Goal: Check status

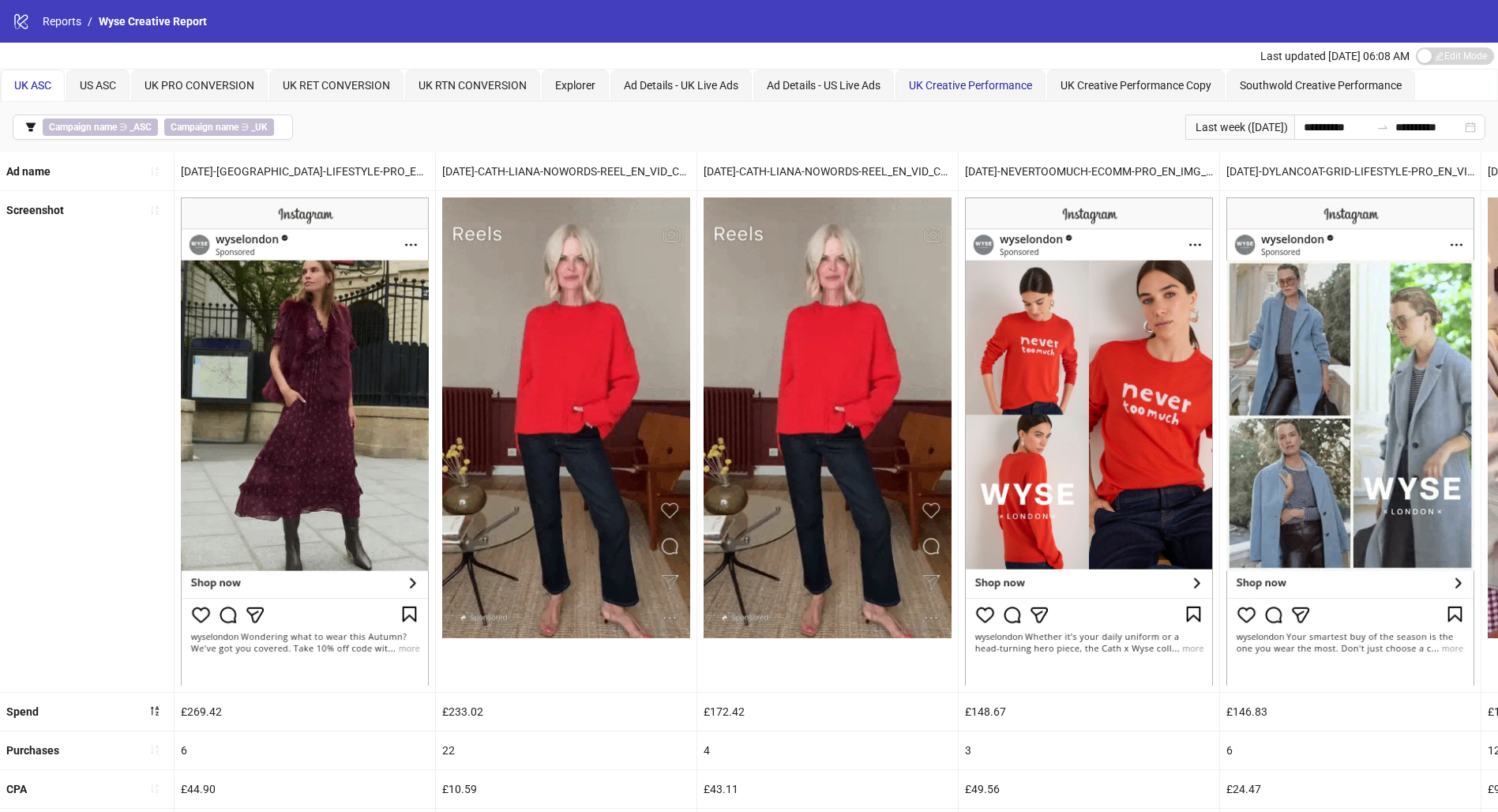
click at [1008, 82] on span "UK Creative Performance" at bounding box center [971, 85] width 123 height 12
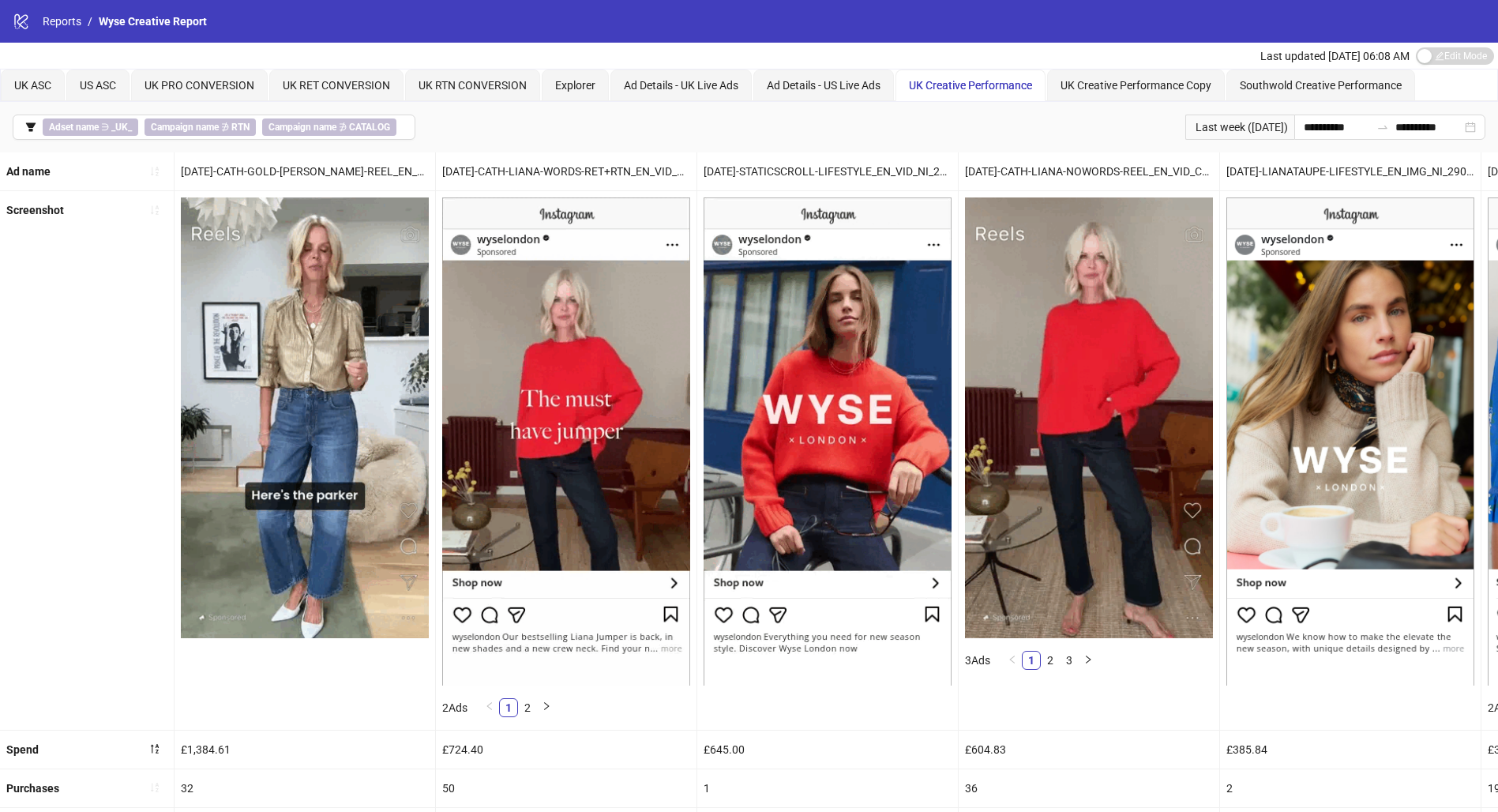
click at [1258, 119] on div "Last week ([DATE])" at bounding box center [1240, 127] width 109 height 25
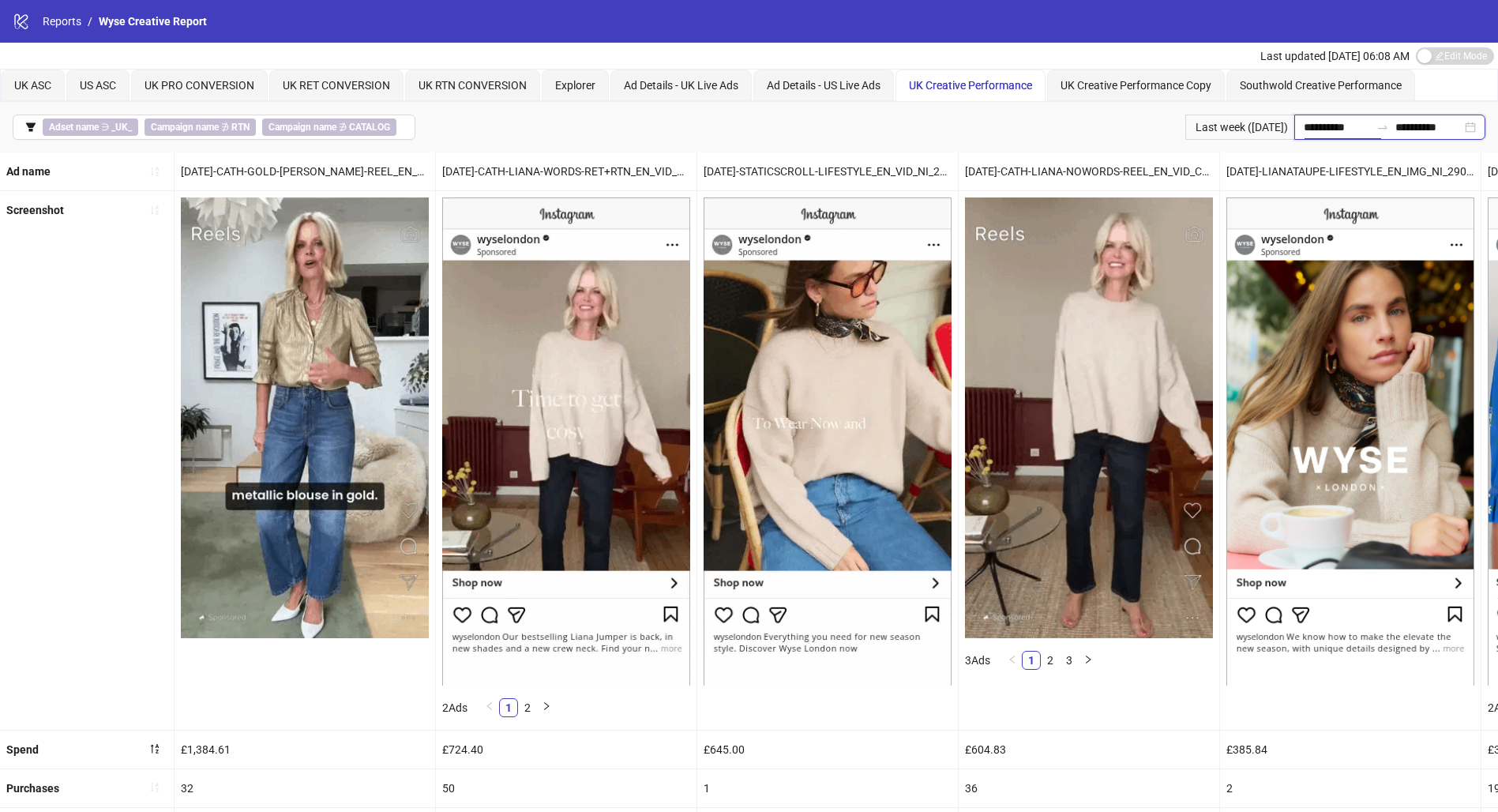
click at [1304, 123] on input "**********" at bounding box center [1337, 127] width 66 height 18
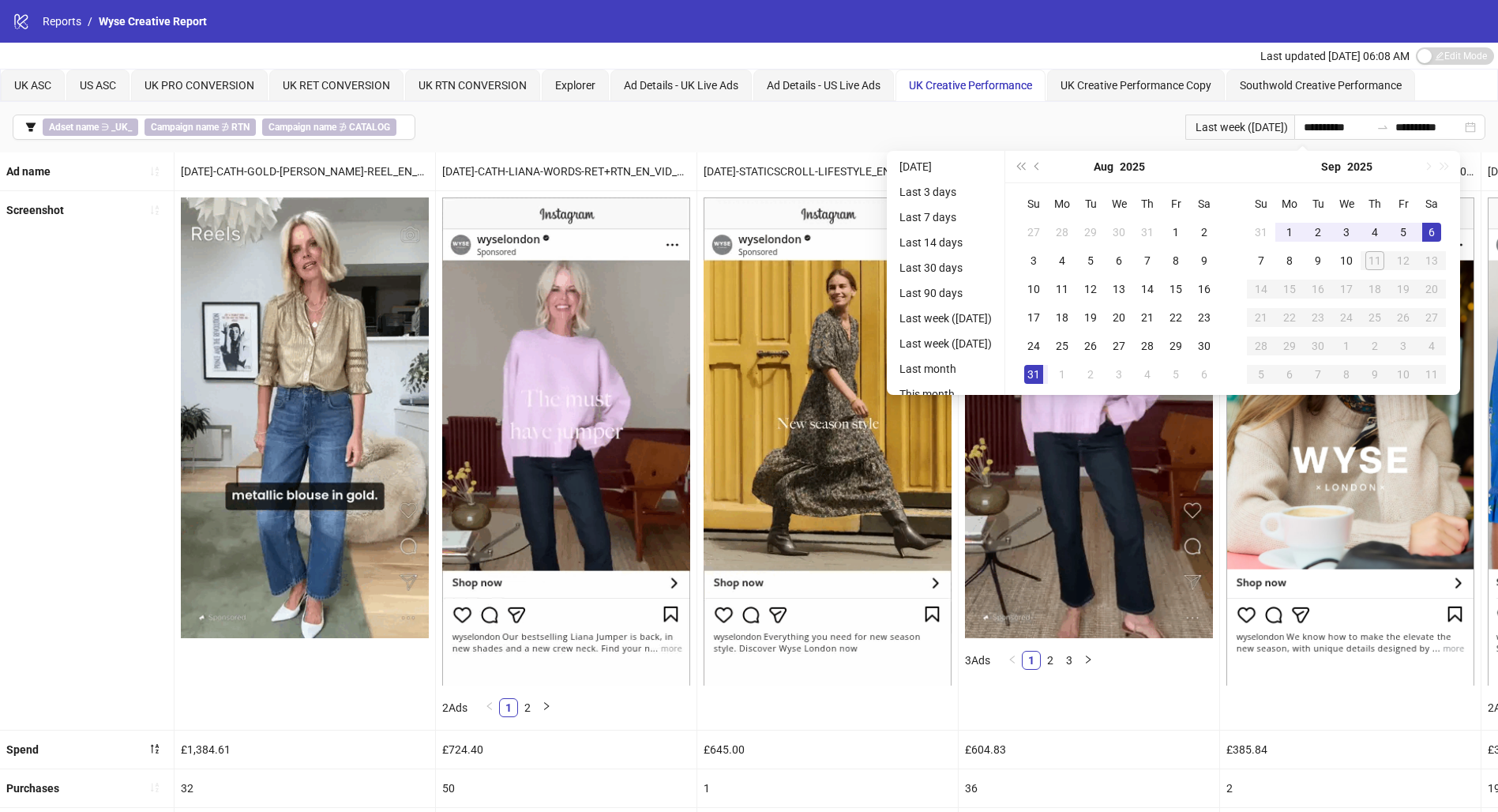
click at [1219, 125] on div "Last week ([DATE])" at bounding box center [1240, 127] width 109 height 25
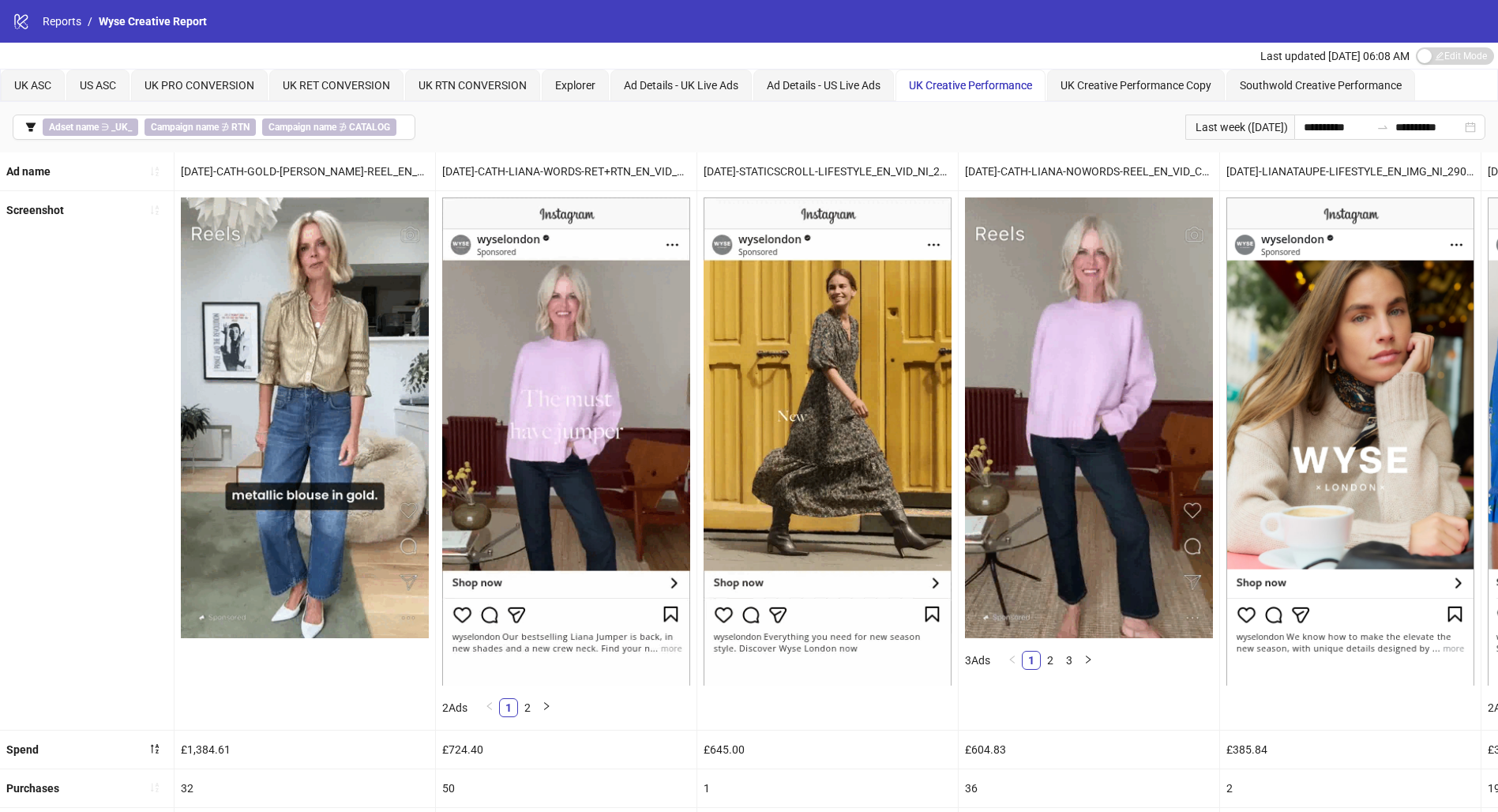
click at [1195, 134] on div "Last week ([DATE])" at bounding box center [1240, 127] width 109 height 25
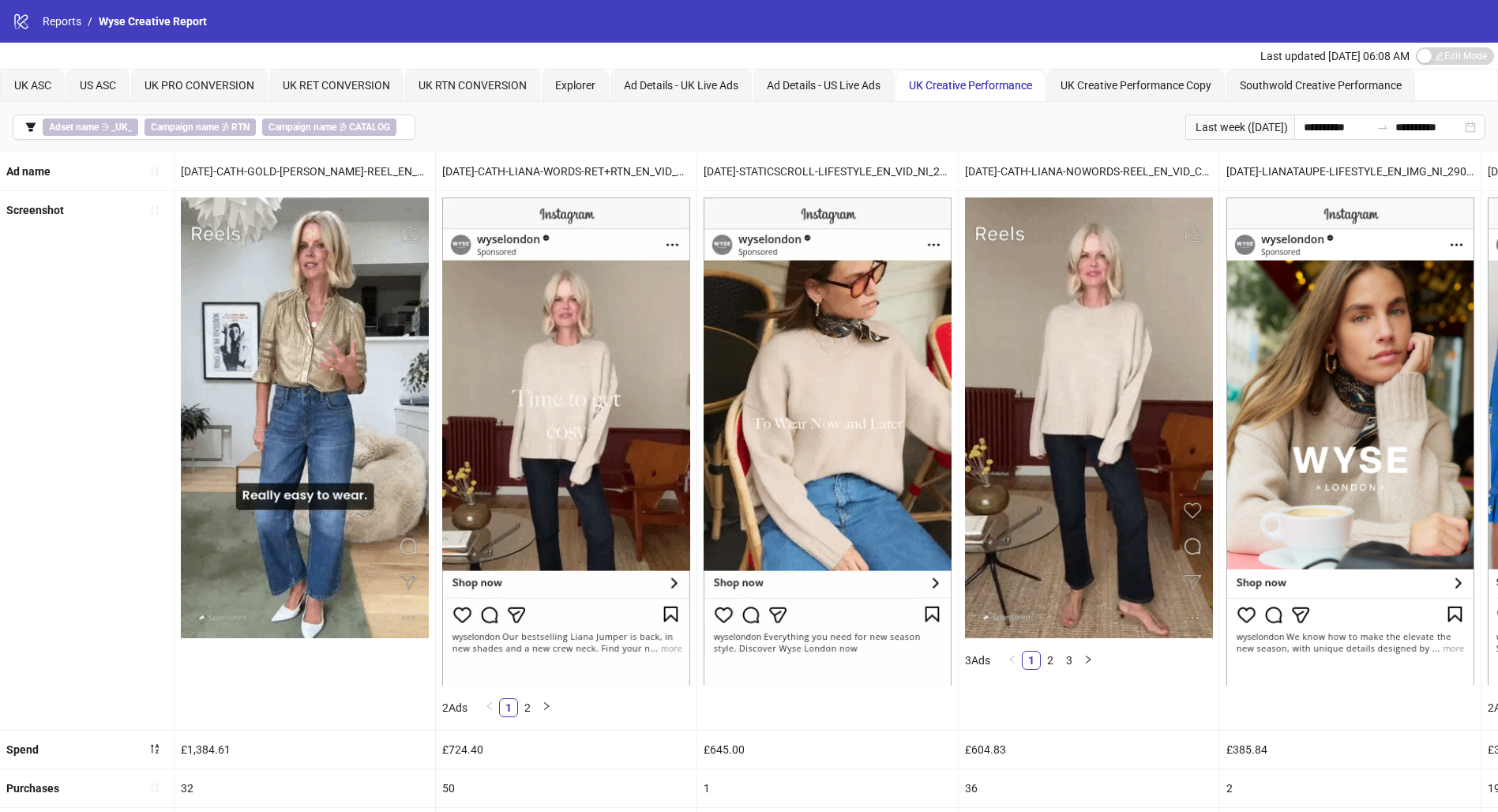
click at [1297, 141] on div "**********" at bounding box center [749, 126] width 1498 height 51
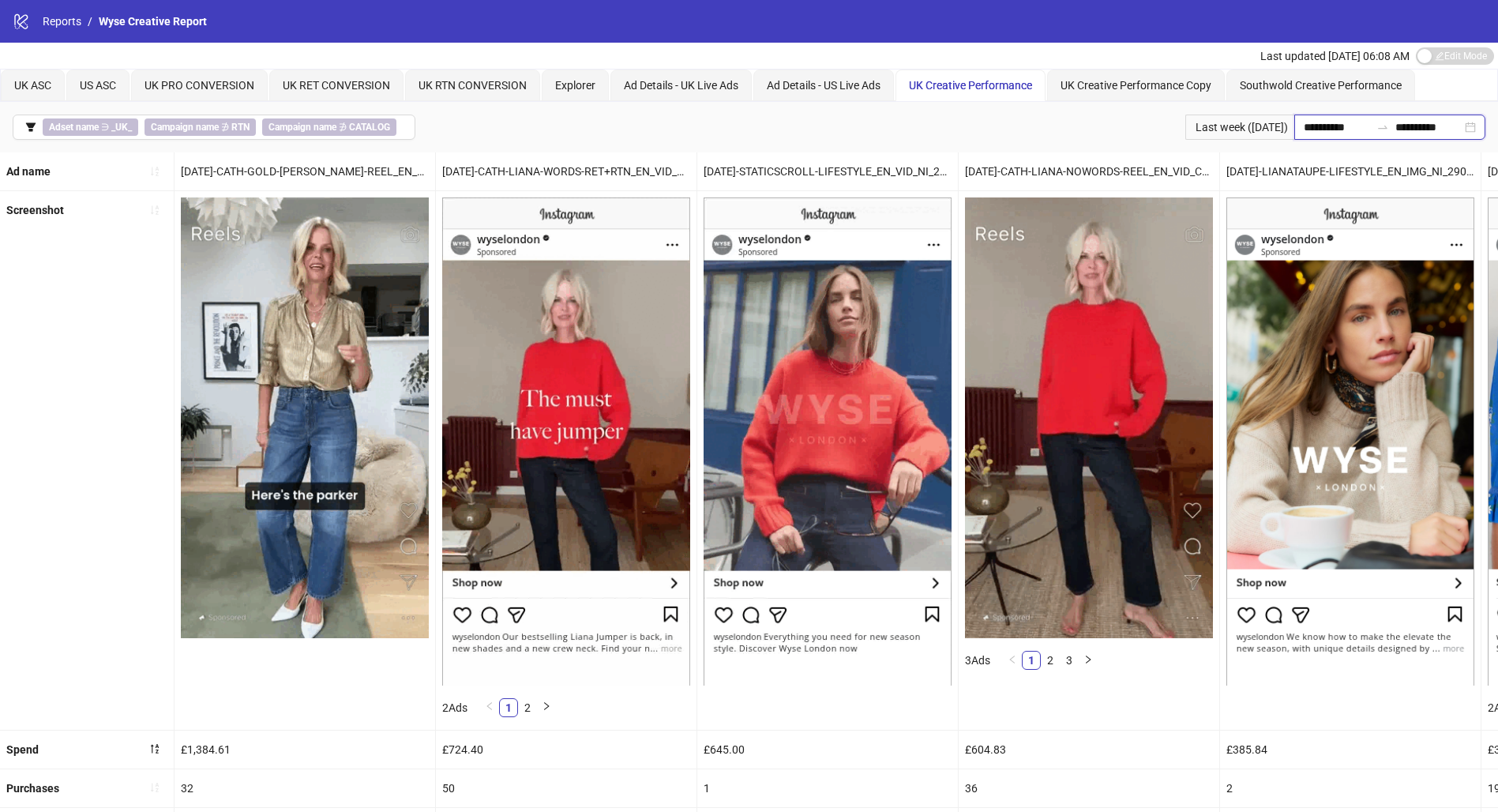
click at [1308, 129] on input "**********" at bounding box center [1337, 127] width 66 height 18
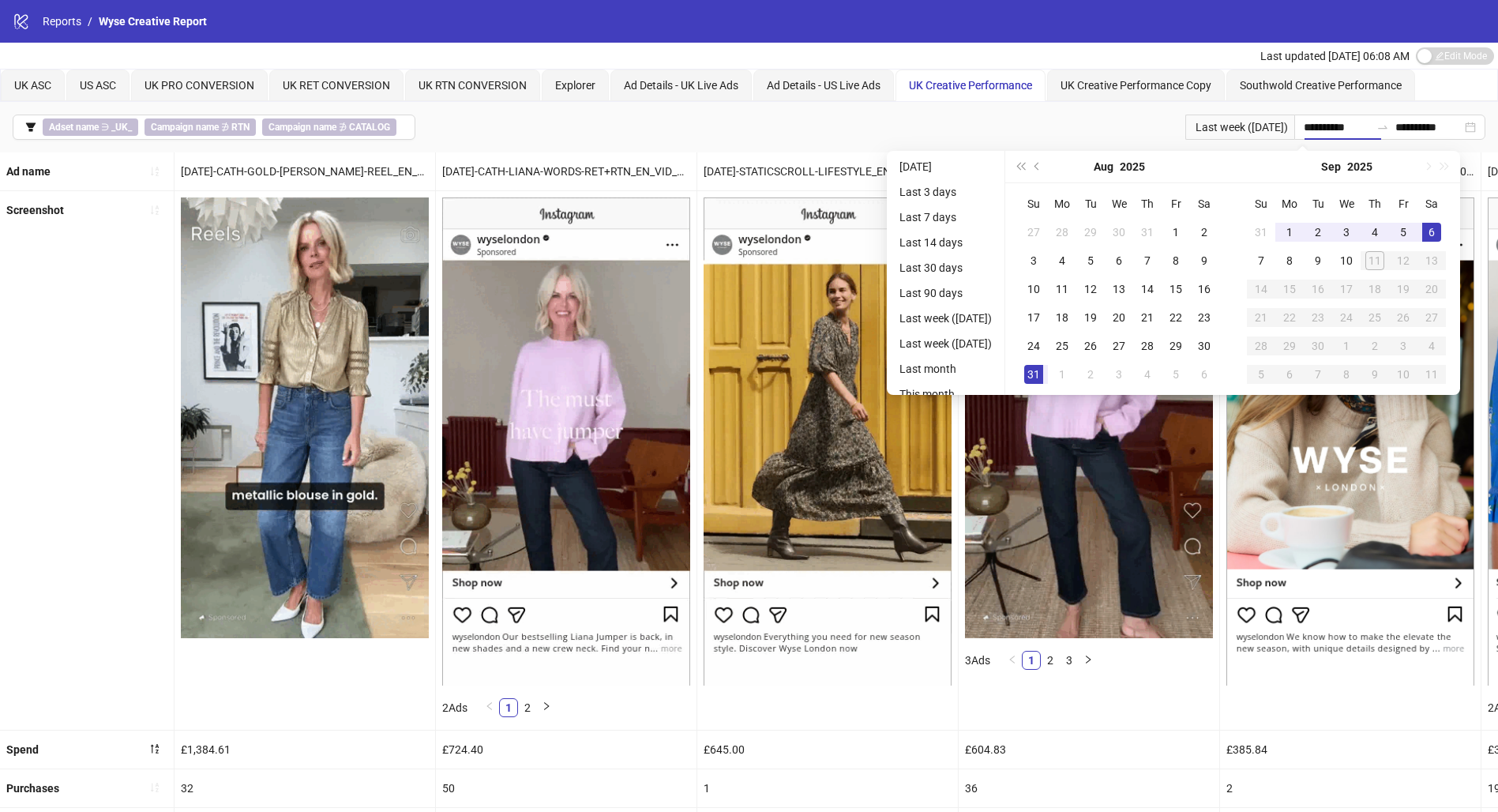
click at [1071, 169] on div "[DATE]" at bounding box center [1119, 166] width 143 height 31
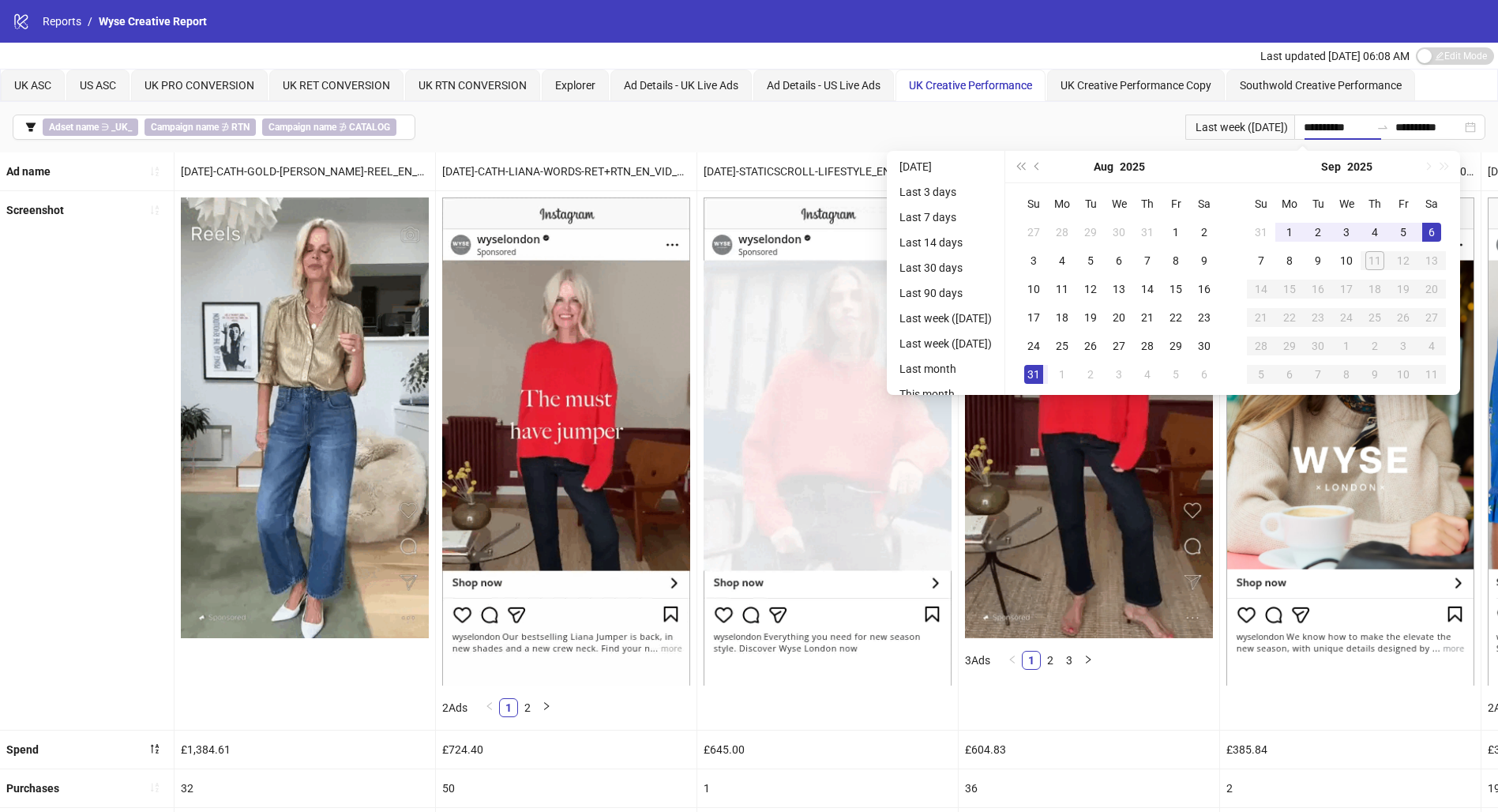
click at [1042, 167] on span "Previous month (PageUp)" at bounding box center [1038, 166] width 8 height 8
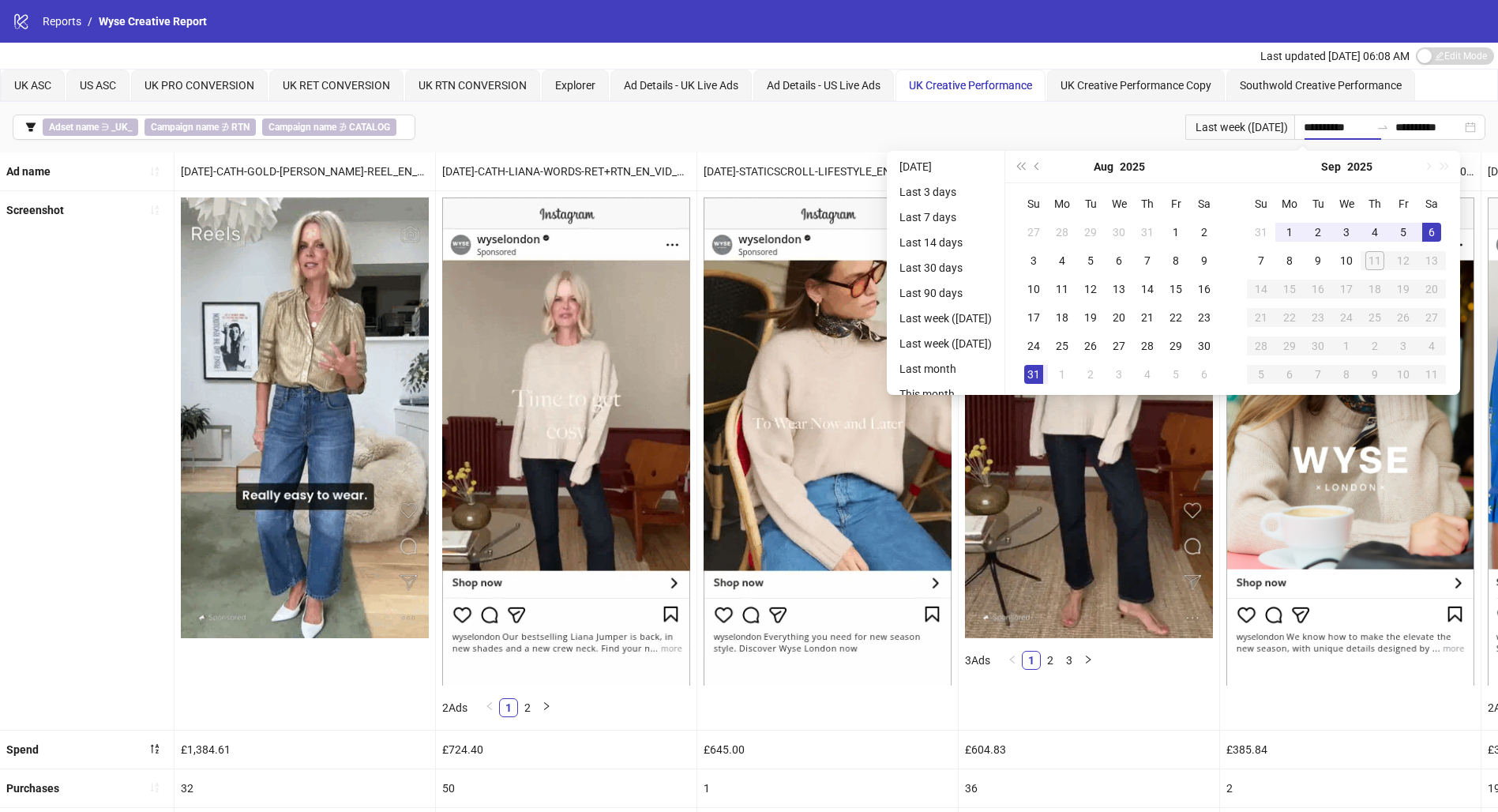
click at [1042, 167] on span "Previous month (PageUp)" at bounding box center [1038, 166] width 8 height 8
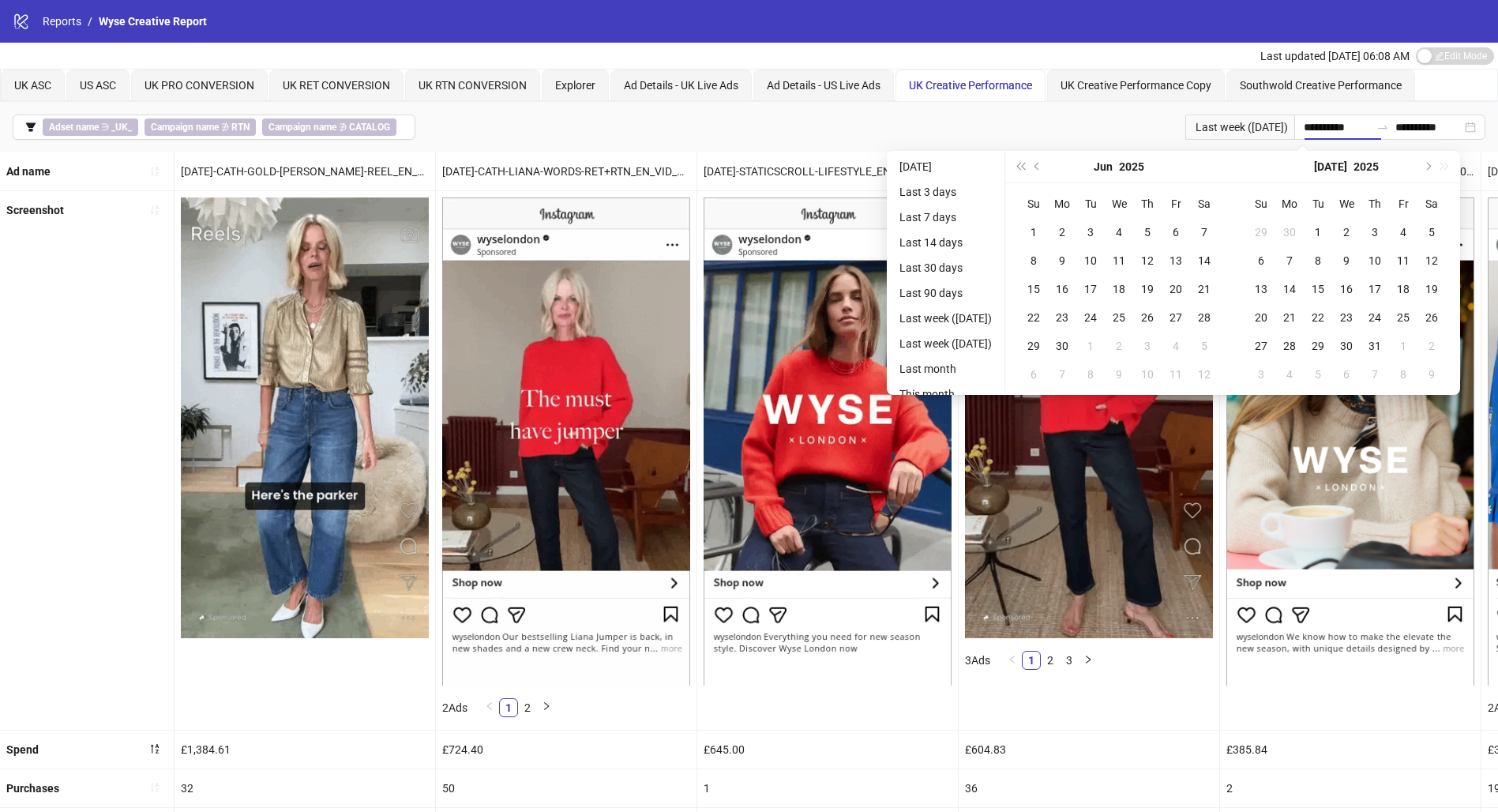
click at [1042, 167] on span "Previous month (PageUp)" at bounding box center [1038, 166] width 8 height 8
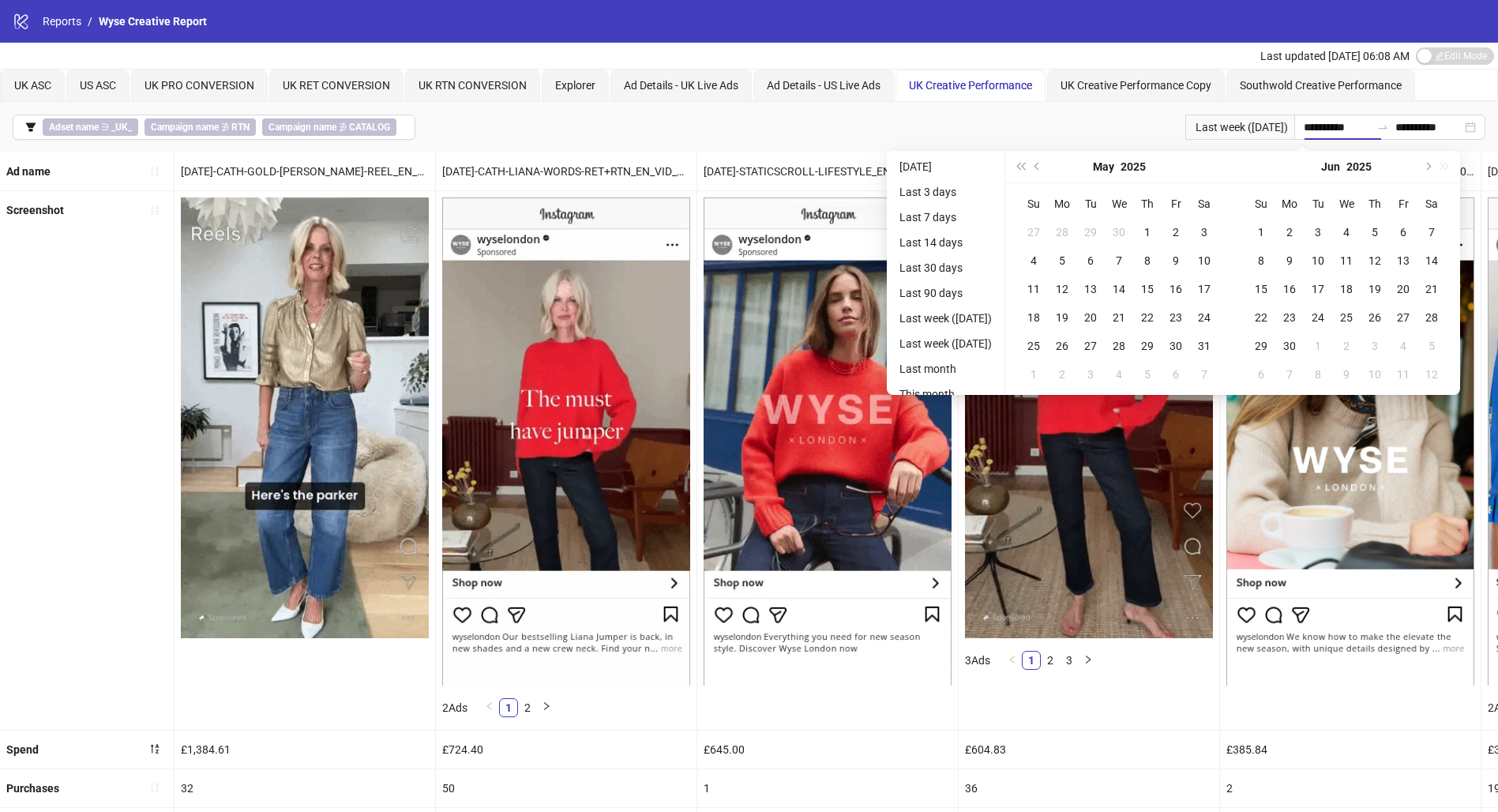
click at [1042, 167] on span "Previous month (PageUp)" at bounding box center [1038, 166] width 8 height 8
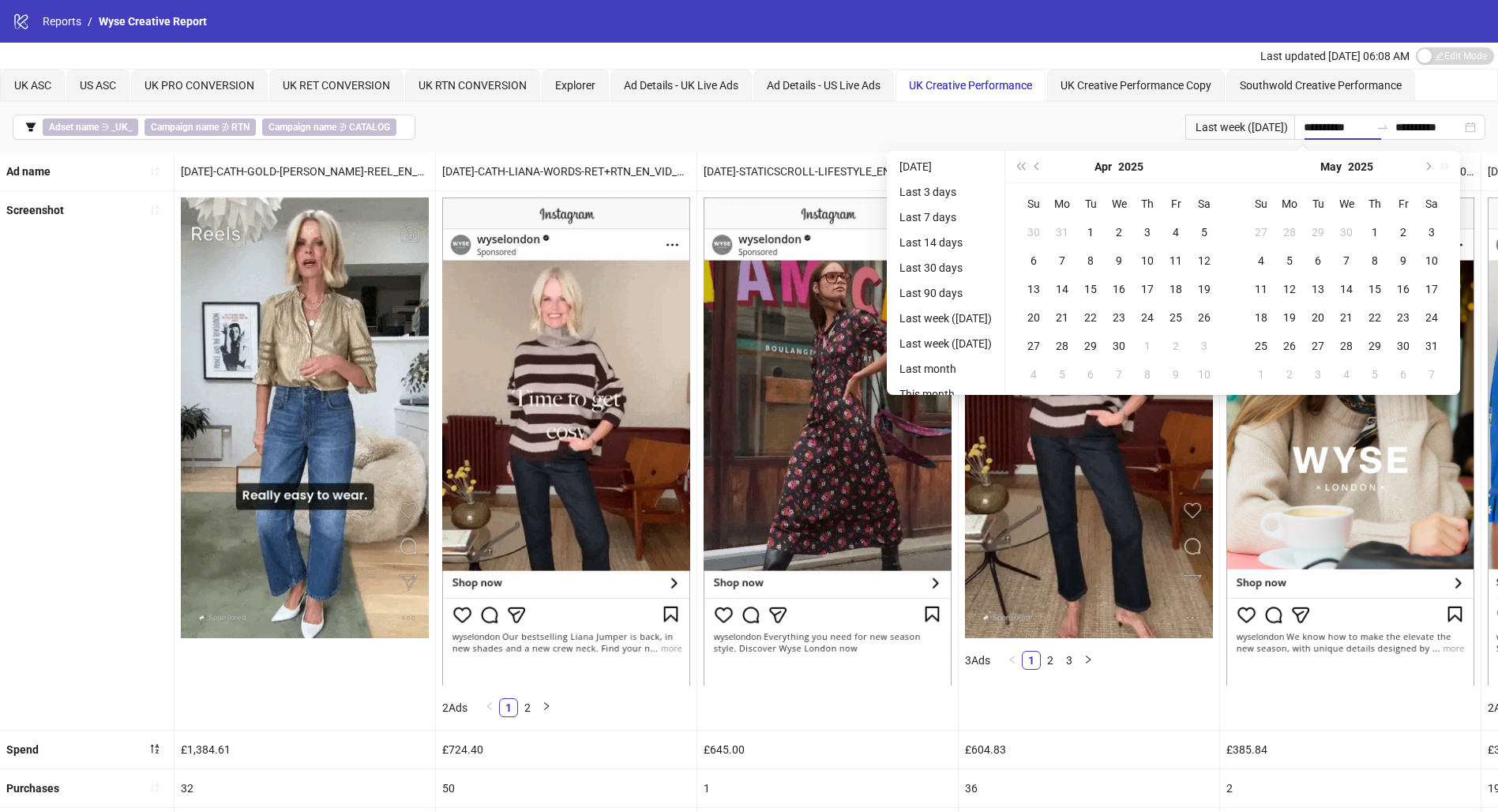
click at [1042, 167] on span "Previous month (PageUp)" at bounding box center [1038, 166] width 8 height 8
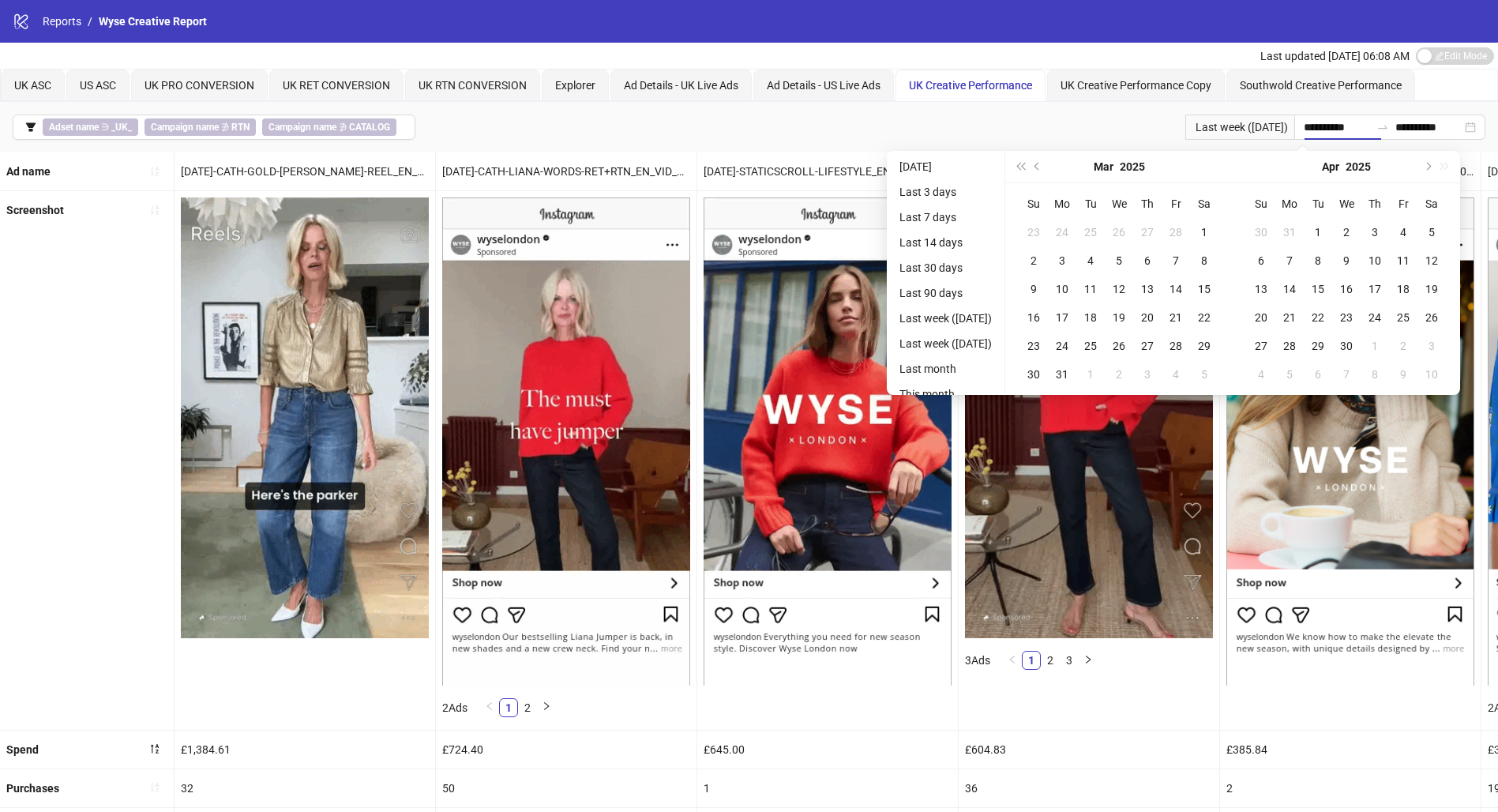
click at [1042, 167] on span "Previous month (PageUp)" at bounding box center [1038, 166] width 8 height 8
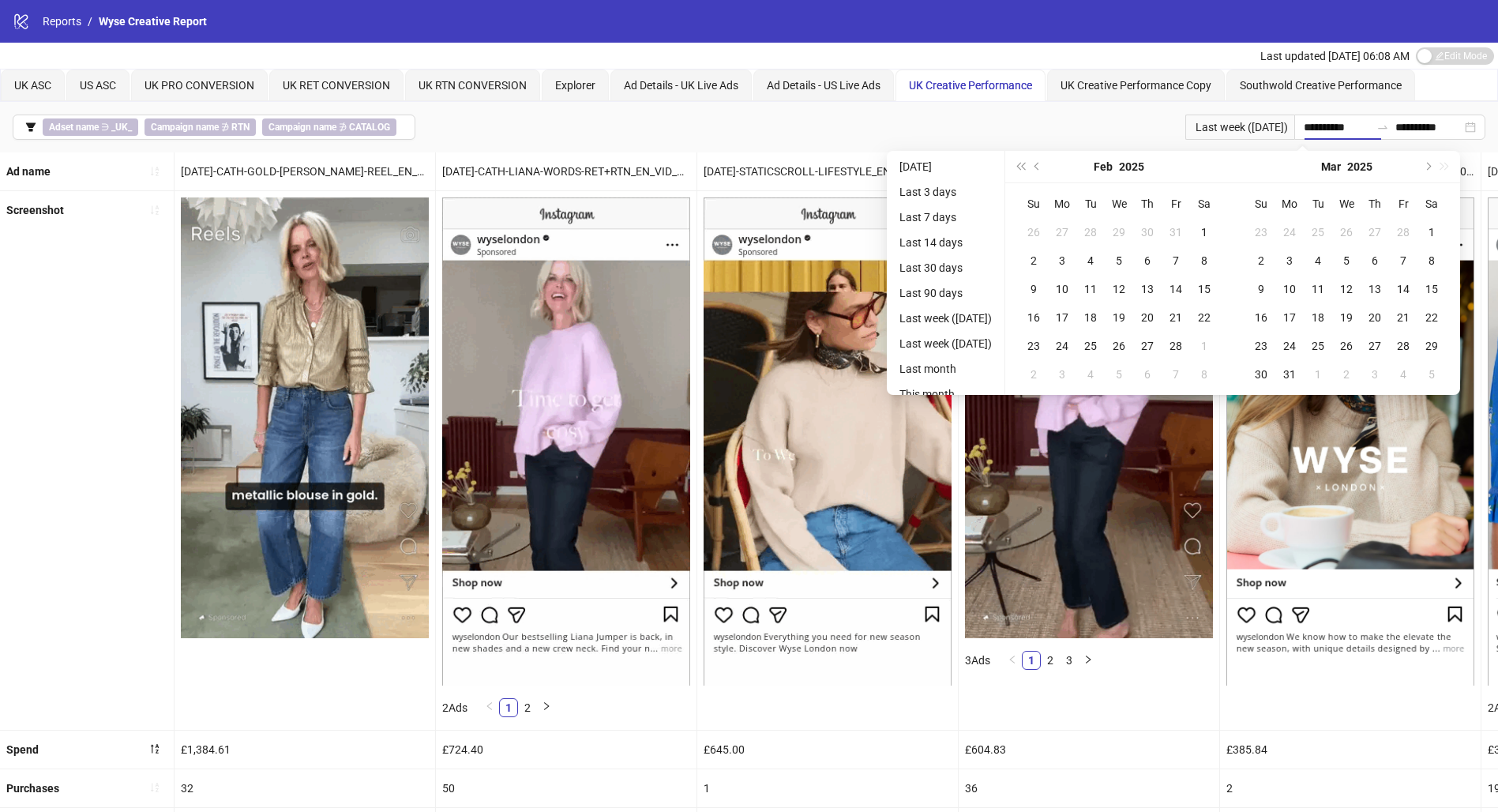
click at [1042, 167] on span "Previous month (PageUp)" at bounding box center [1038, 166] width 8 height 8
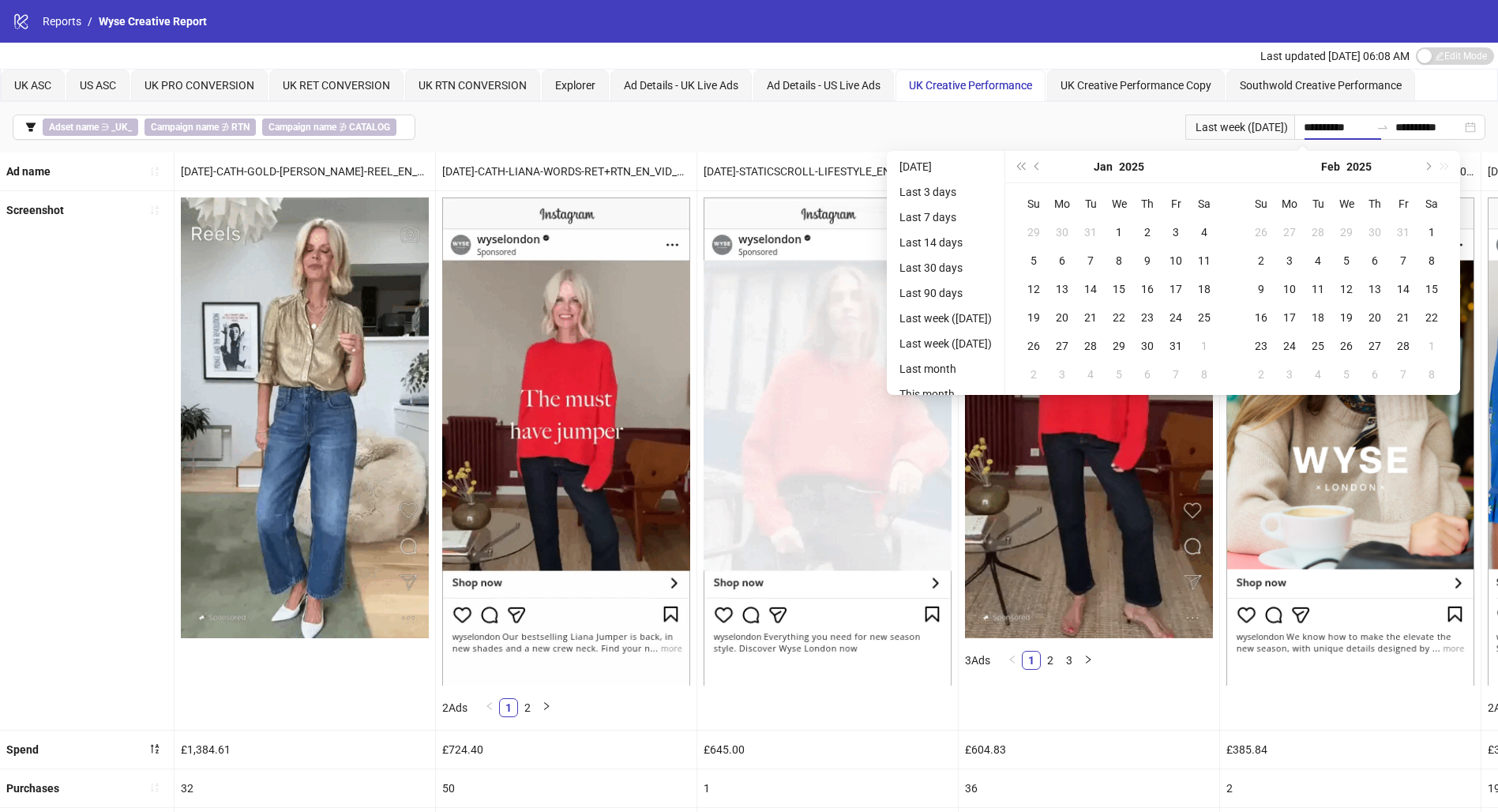
click at [1042, 167] on span "Previous month (PageUp)" at bounding box center [1038, 166] width 8 height 8
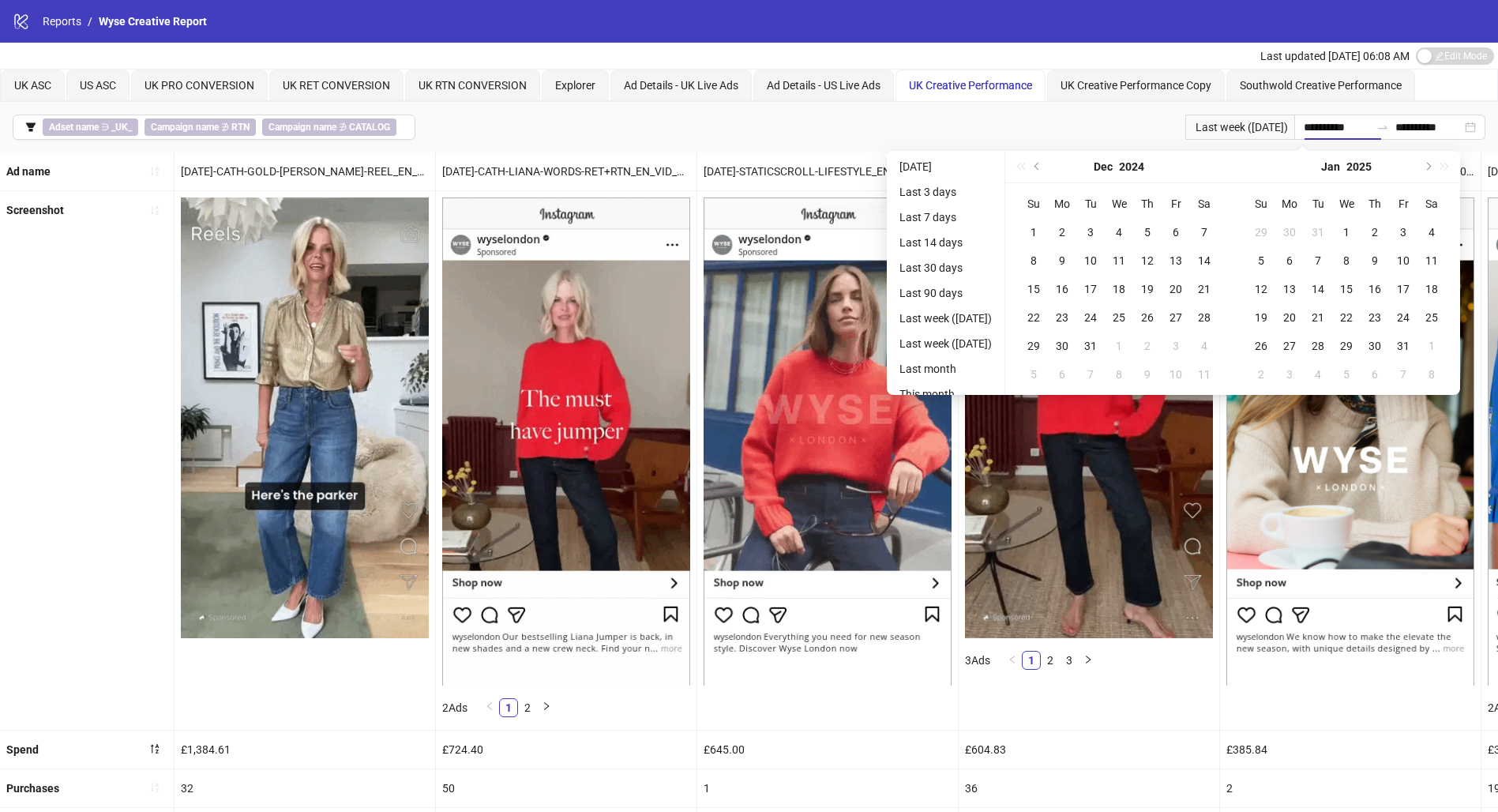
click at [1042, 167] on span "Previous month (PageUp)" at bounding box center [1038, 166] width 8 height 8
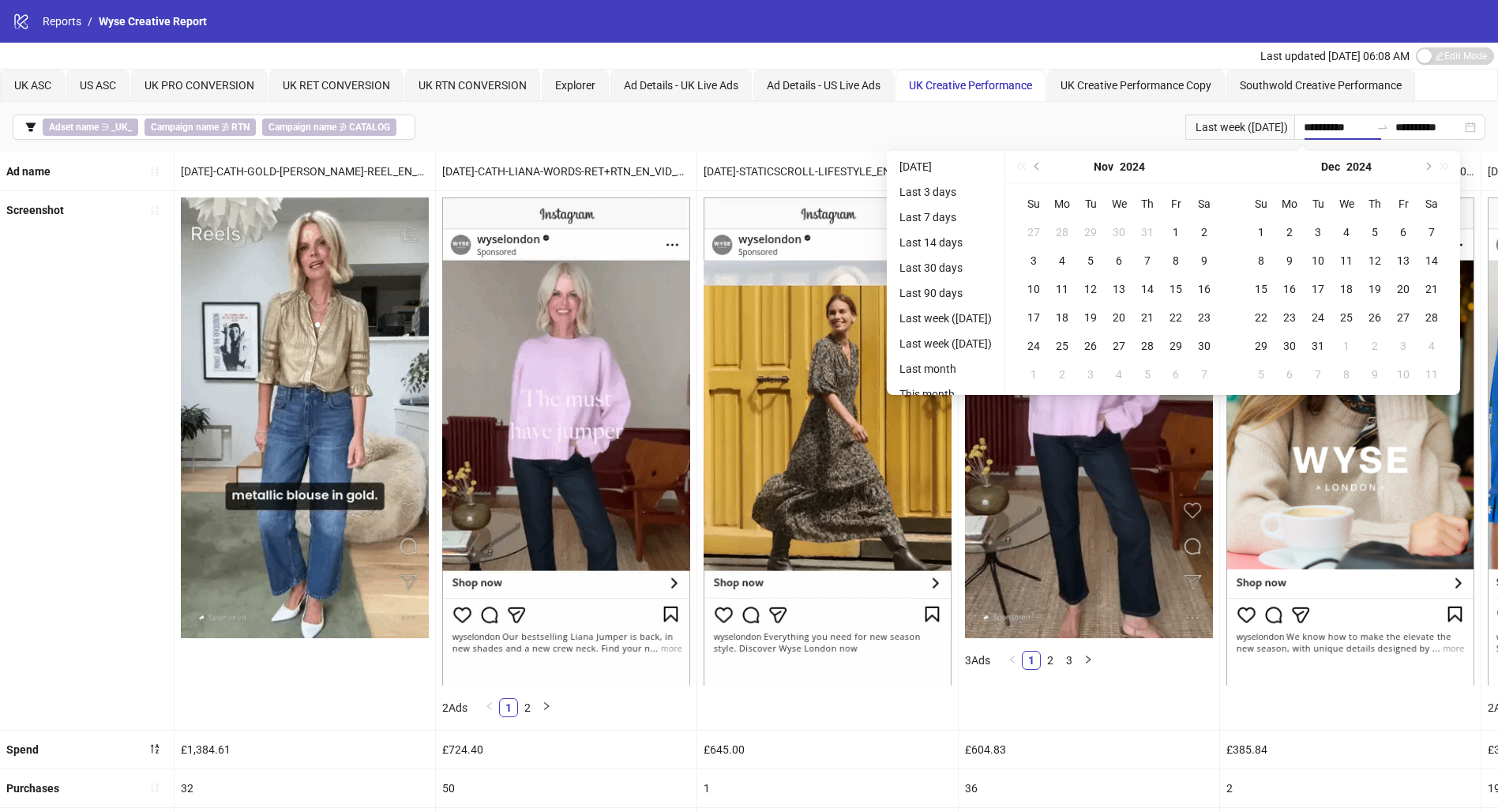
click at [1042, 167] on span "Previous month (PageUp)" at bounding box center [1038, 166] width 8 height 8
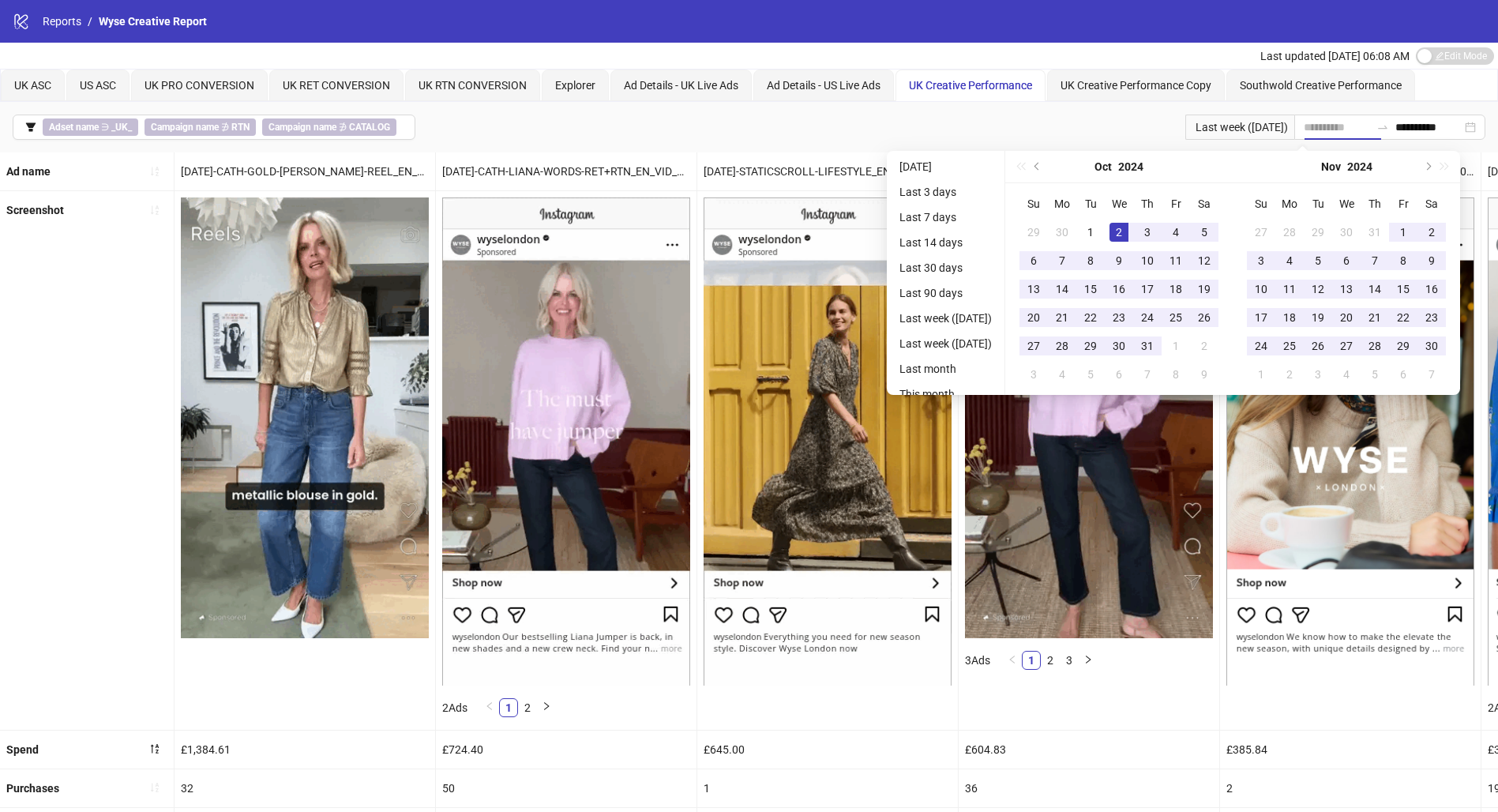
type input "**********"
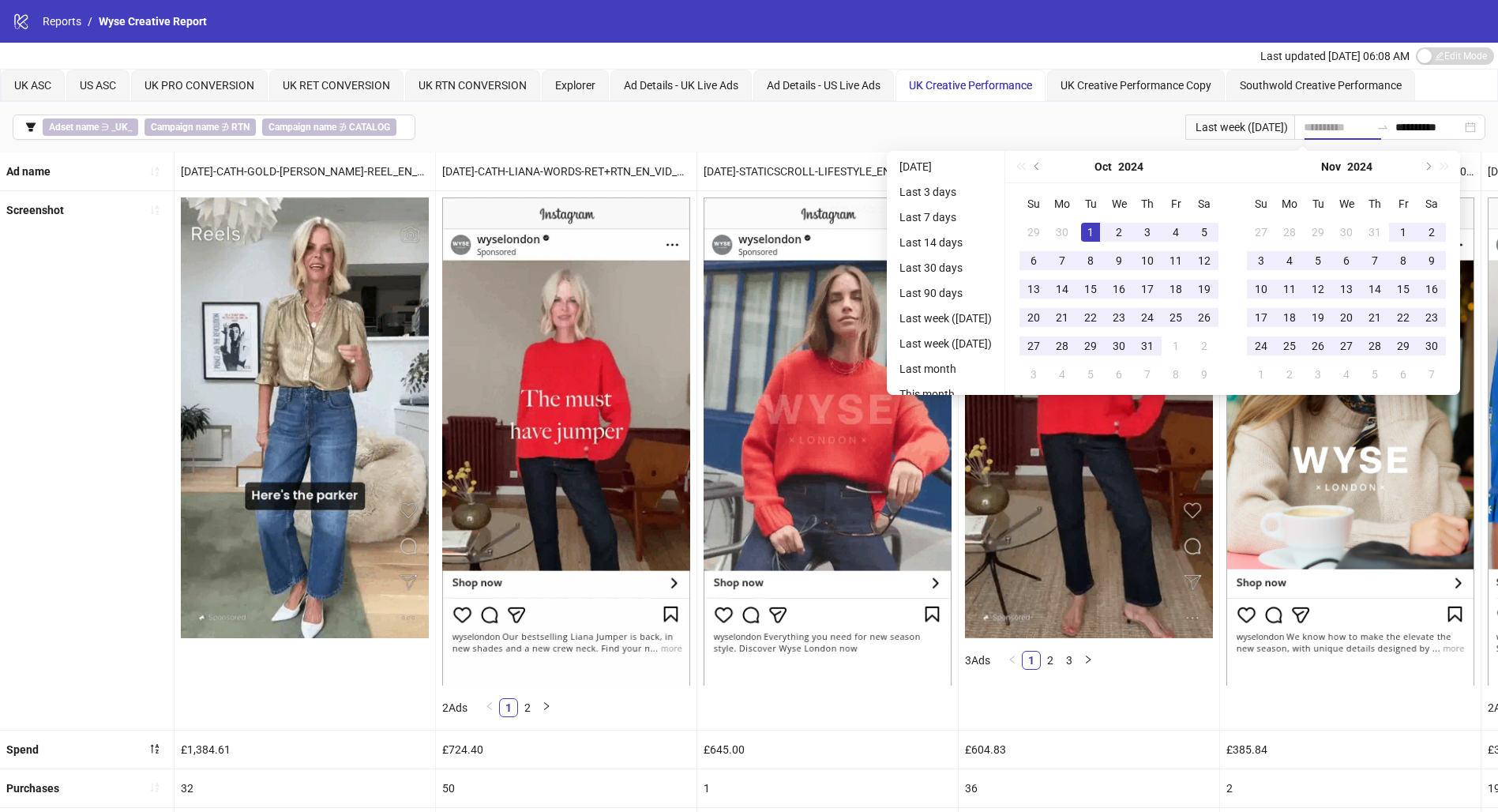
click at [1100, 227] on div "1" at bounding box center [1090, 231] width 19 height 19
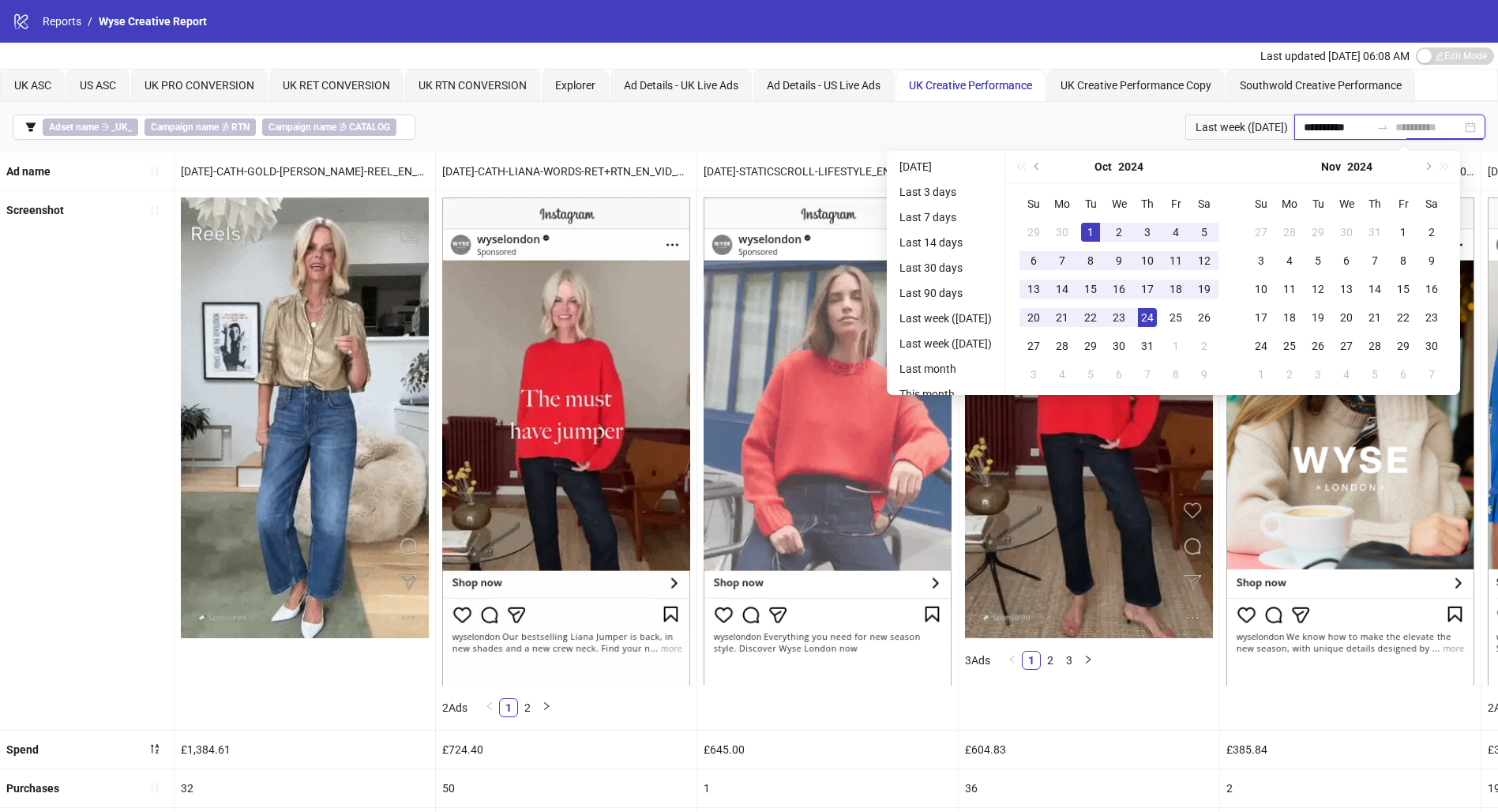
type input "**********"
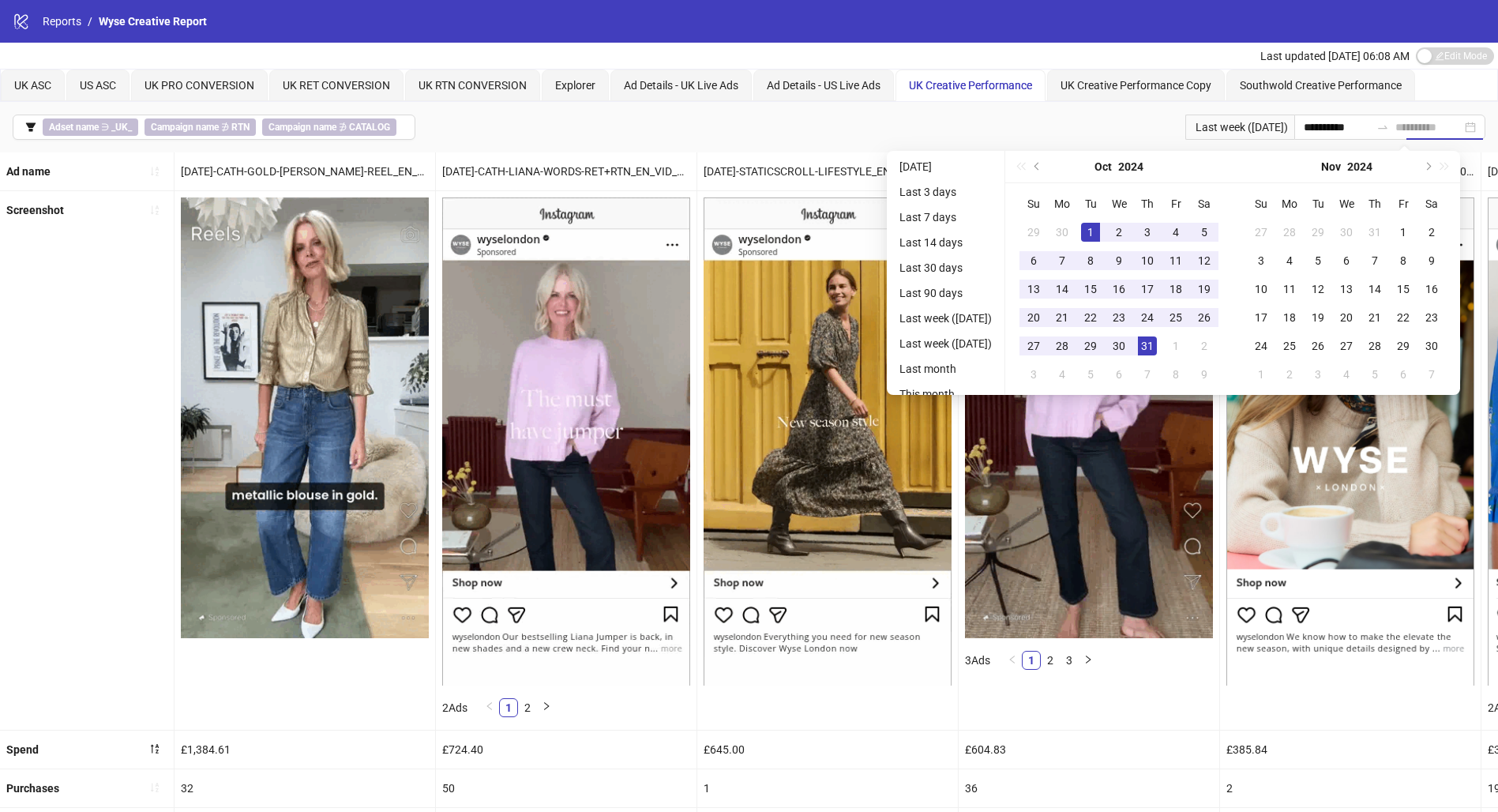
click at [1157, 340] on div "31" at bounding box center [1147, 345] width 19 height 19
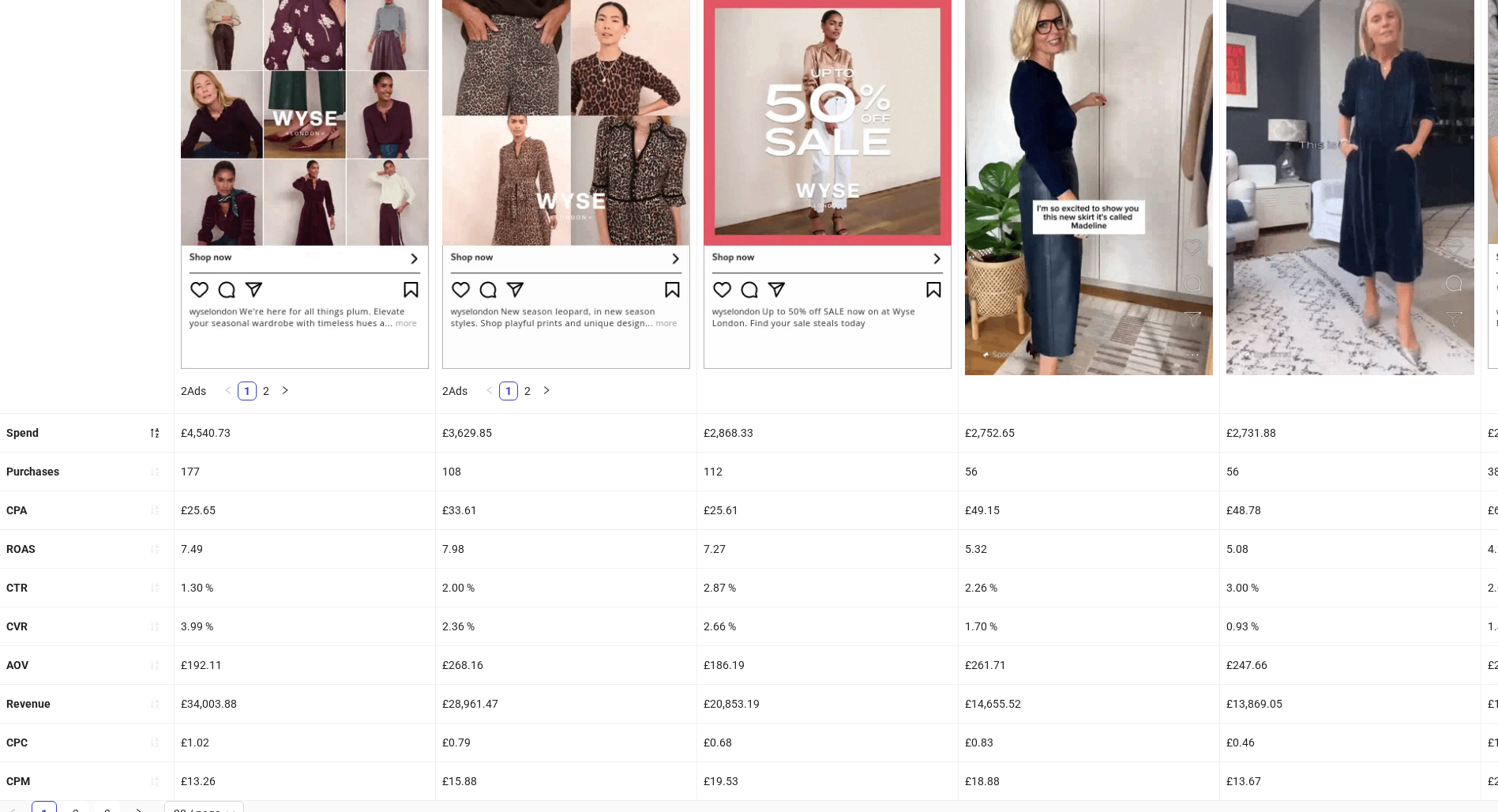
scroll to position [264, 0]
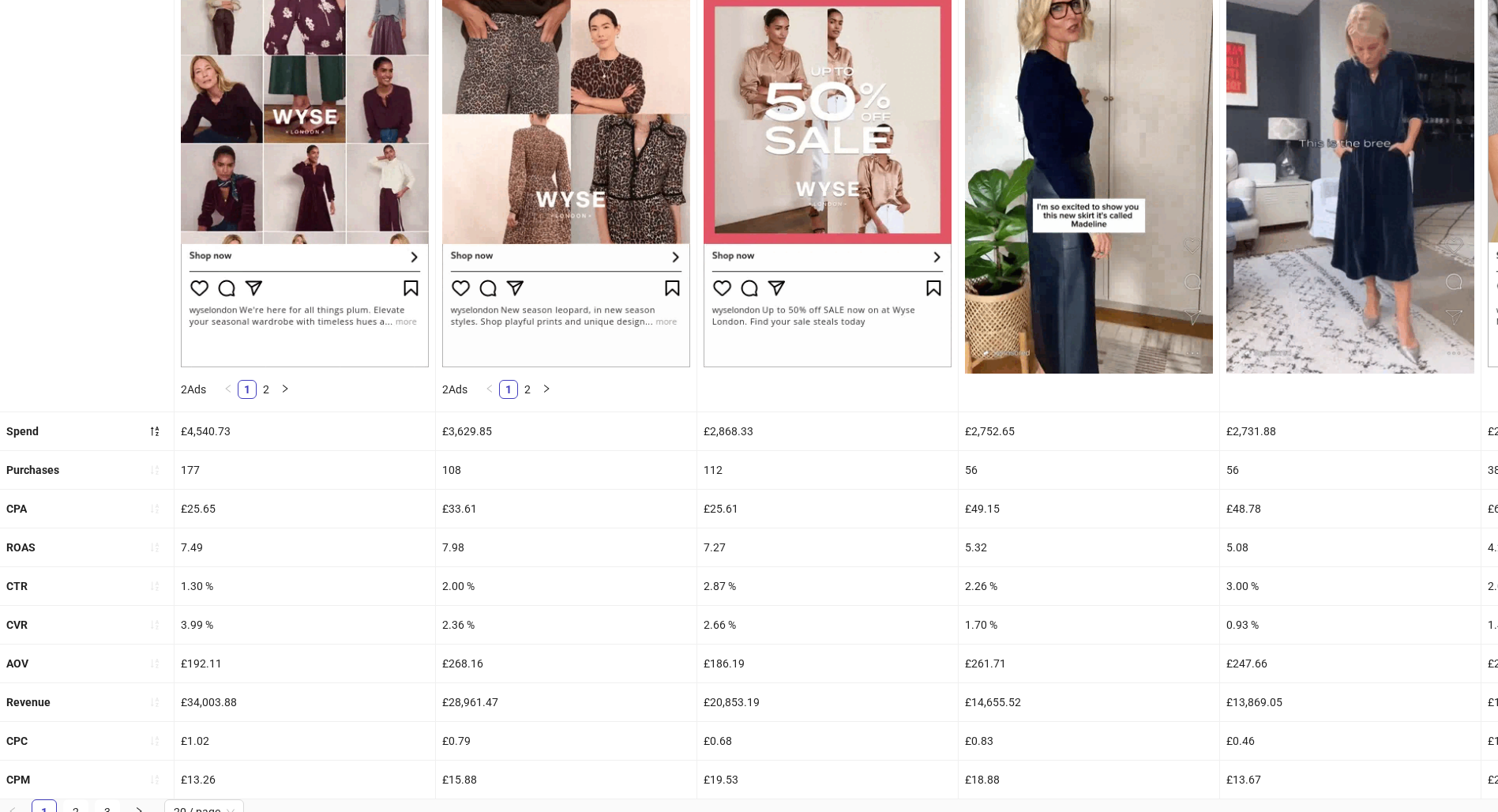
click at [157, 548] on icon "sort-ascending" at bounding box center [154, 547] width 8 height 10
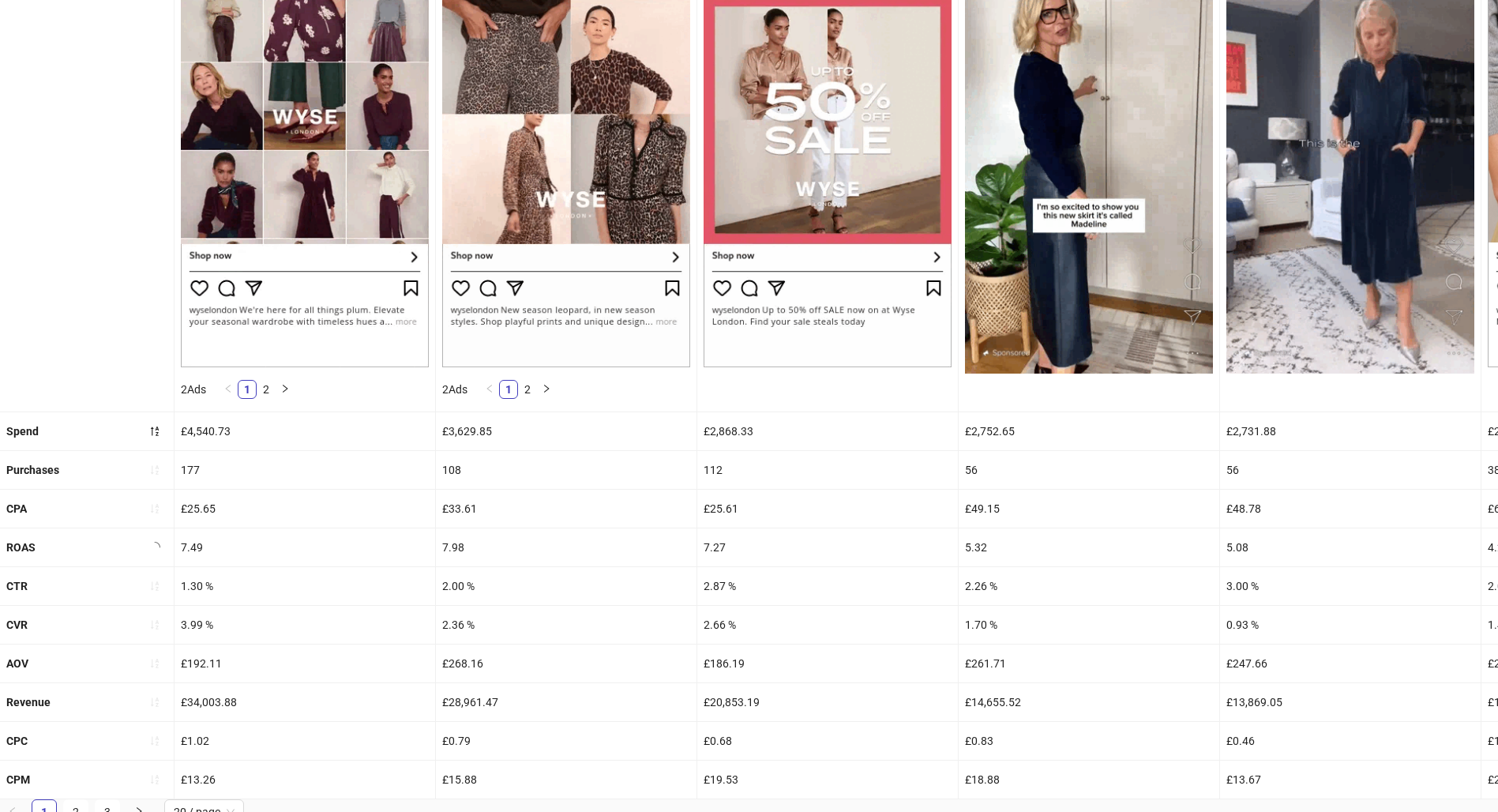
scroll to position [0, 0]
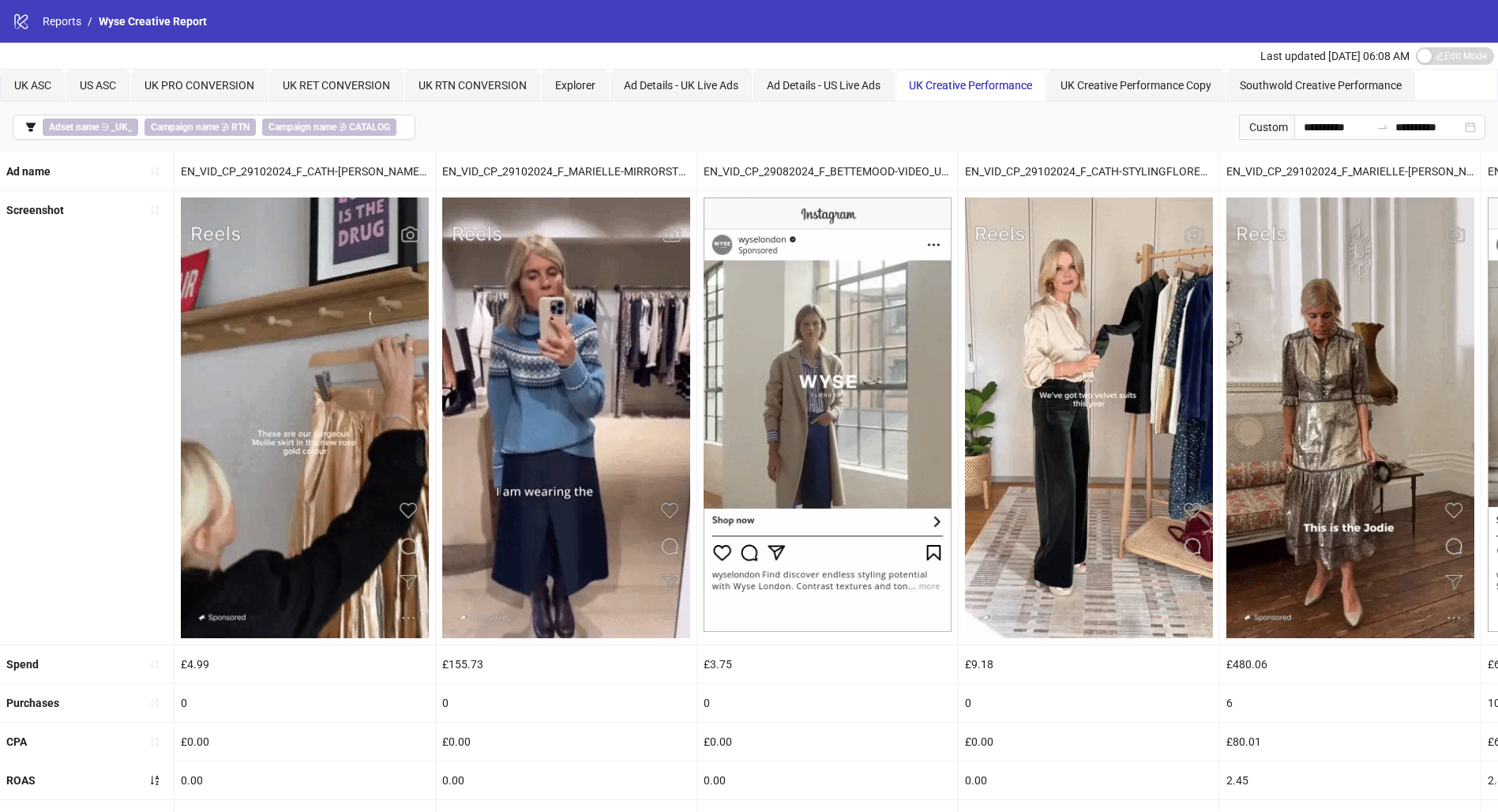
click at [157, 776] on icon "sort-ascending" at bounding box center [155, 780] width 11 height 11
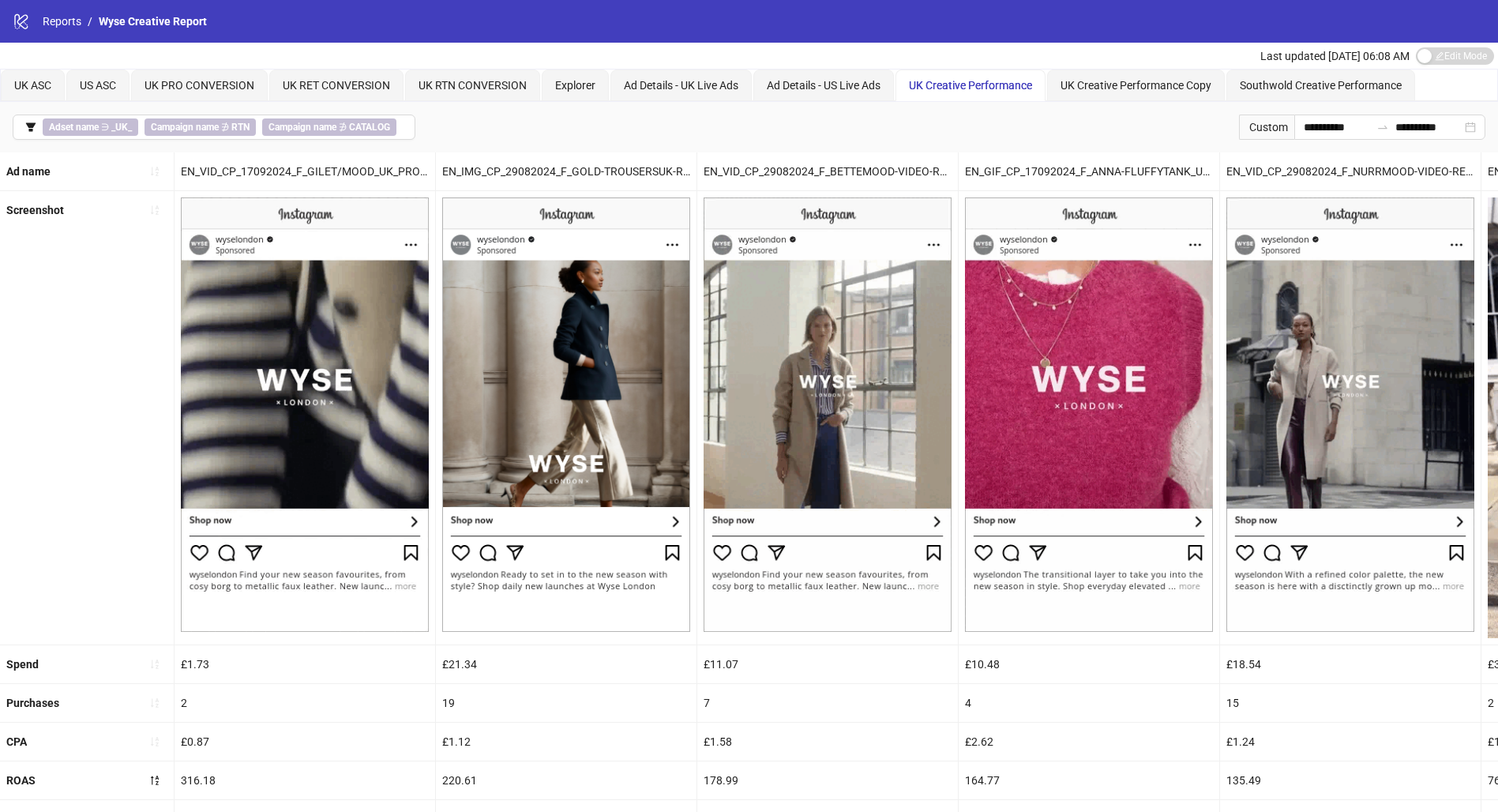
click at [147, 672] on button "button" at bounding box center [155, 664] width 25 height 25
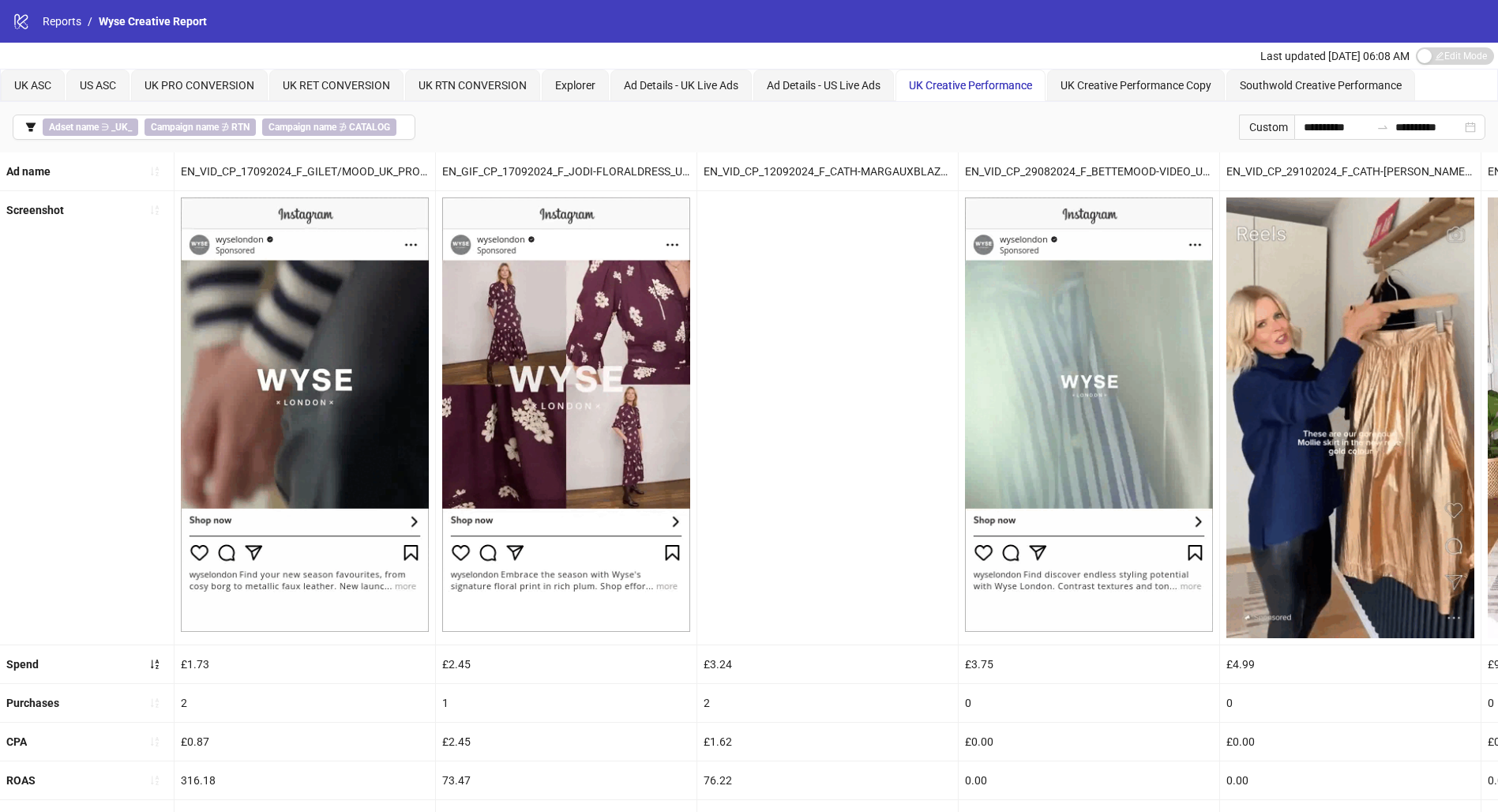
click at [155, 661] on icon "sort-ascending" at bounding box center [155, 663] width 11 height 11
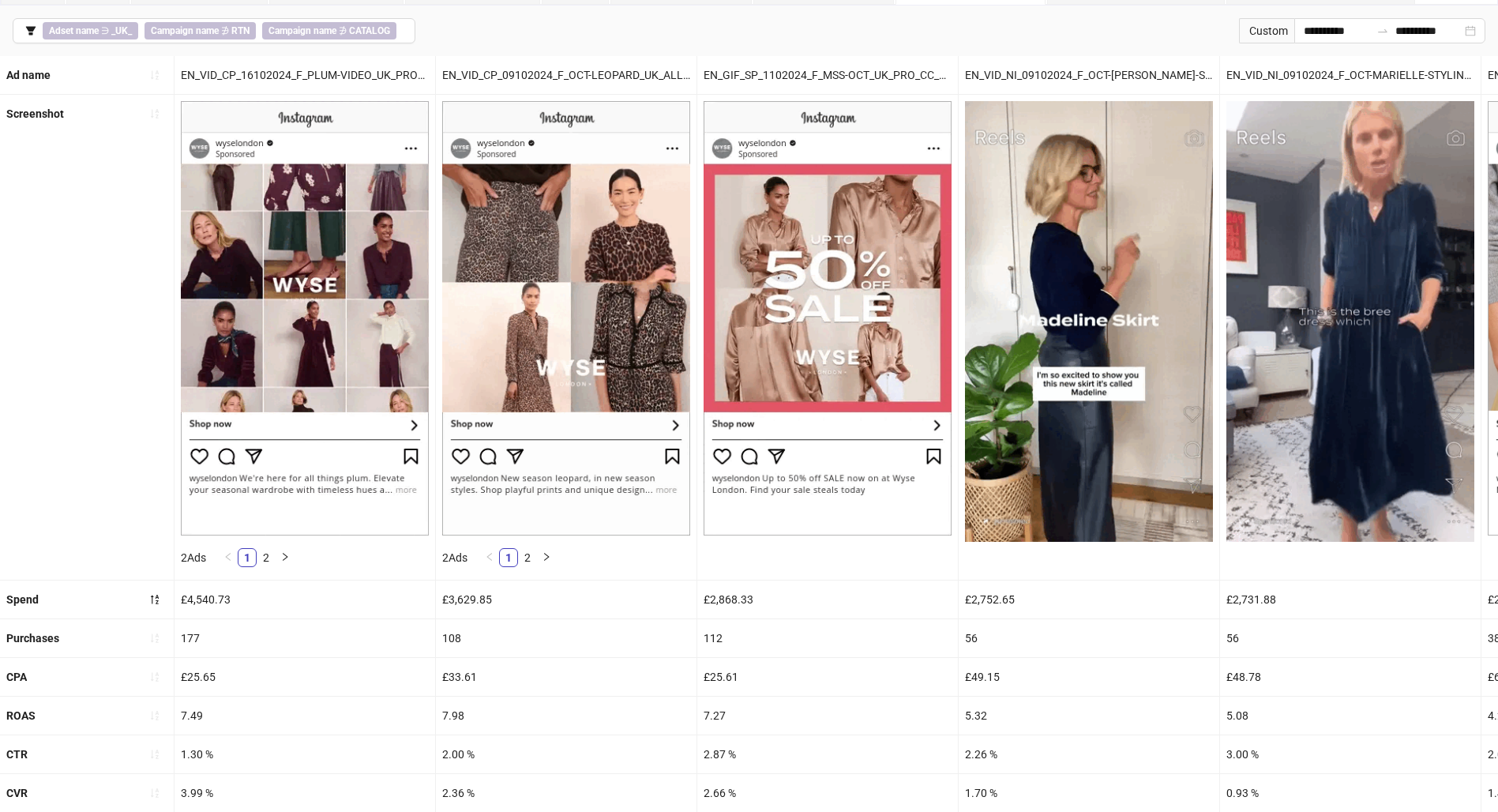
scroll to position [97, 0]
